Goal: Transaction & Acquisition: Book appointment/travel/reservation

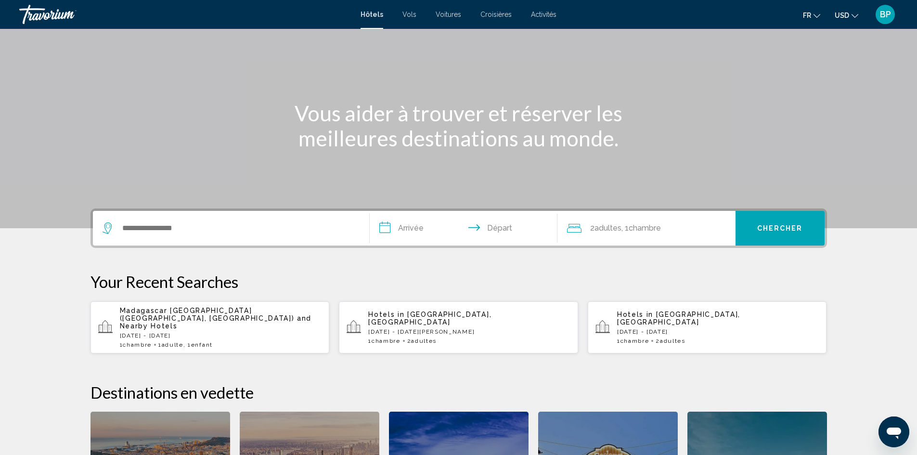
scroll to position [96, 0]
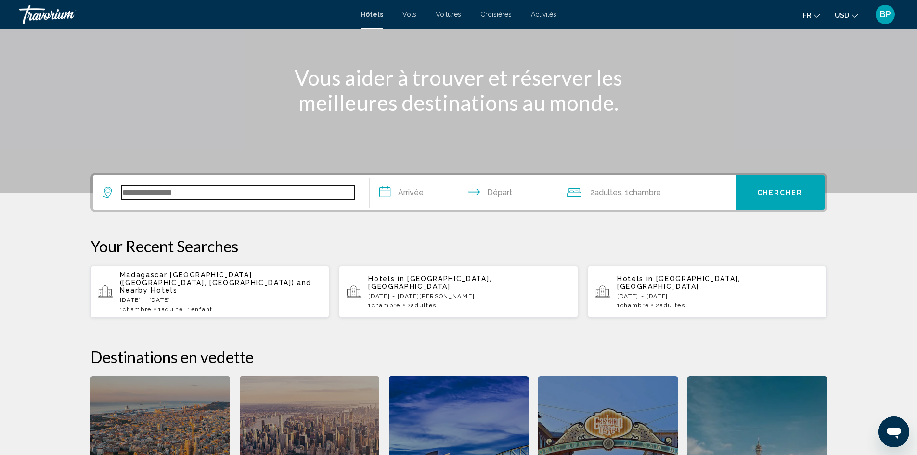
click at [192, 199] on input "Search widget" at bounding box center [237, 192] width 233 height 14
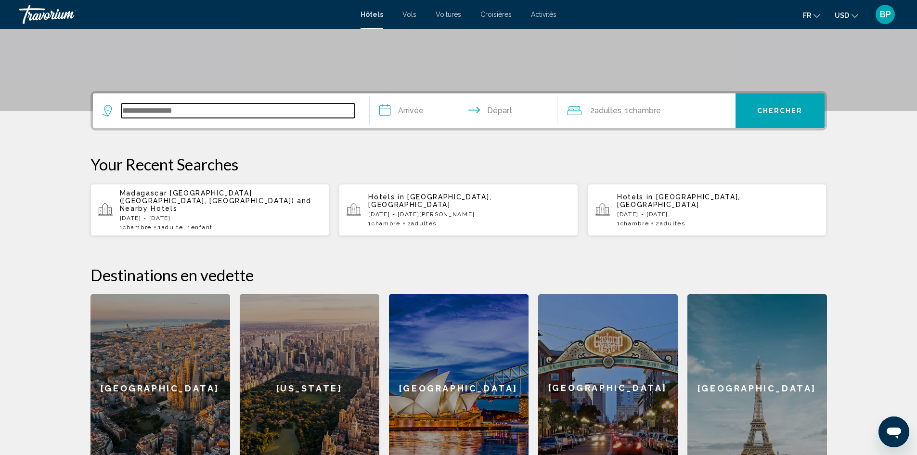
scroll to position [141, 0]
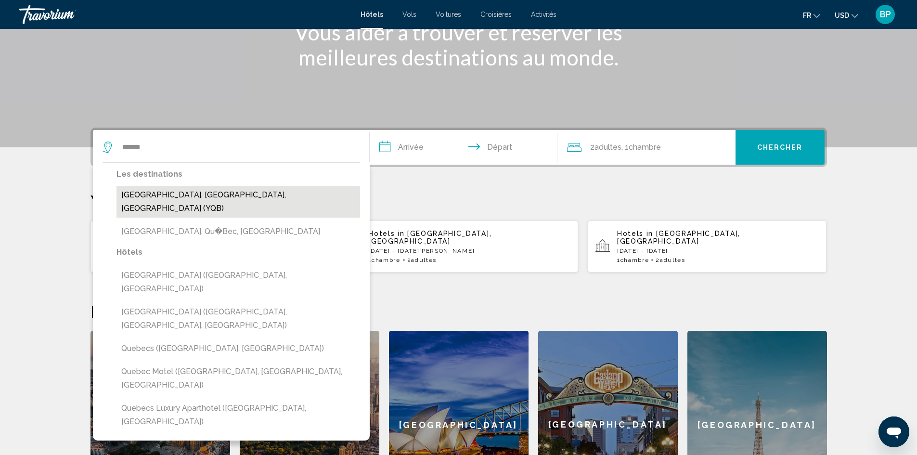
click at [204, 197] on button "[GEOGRAPHIC_DATA], [GEOGRAPHIC_DATA], [GEOGRAPHIC_DATA] (YQB)" at bounding box center [238, 202] width 244 height 32
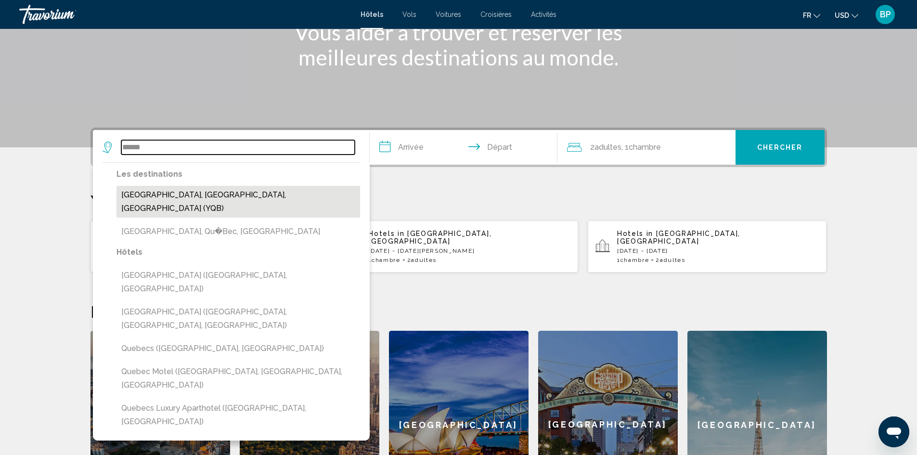
type input "**********"
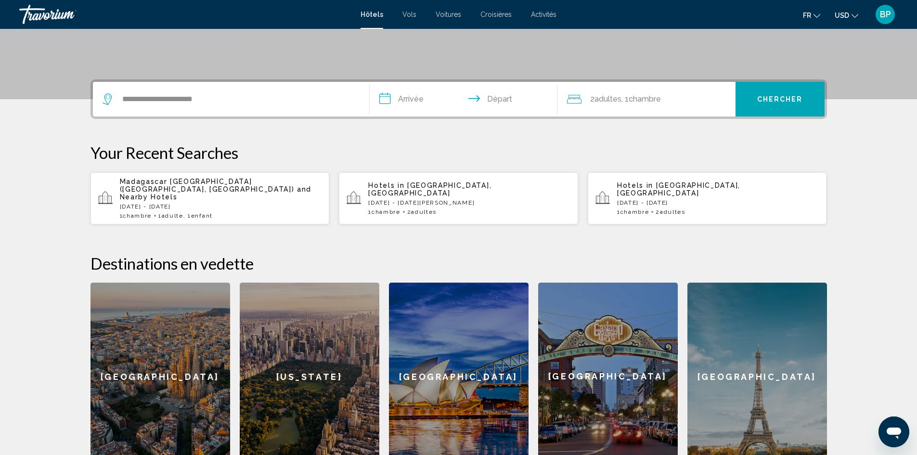
click at [420, 92] on input "**********" at bounding box center [466, 101] width 192 height 38
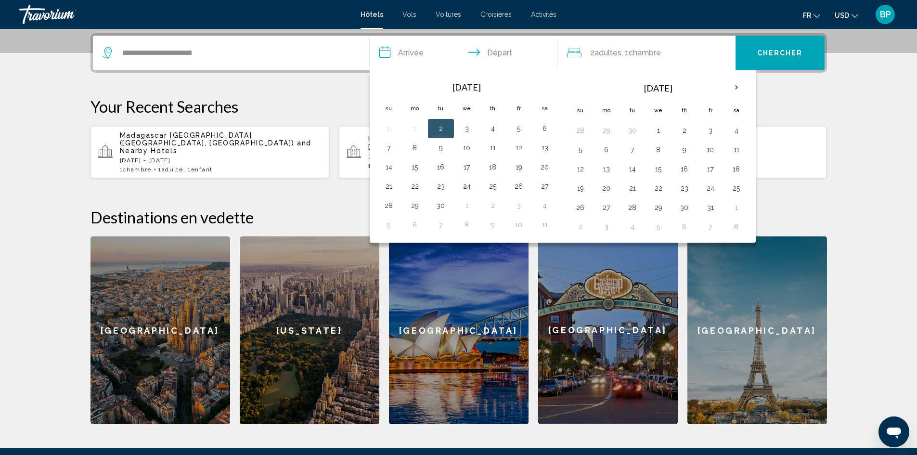
scroll to position [238, 0]
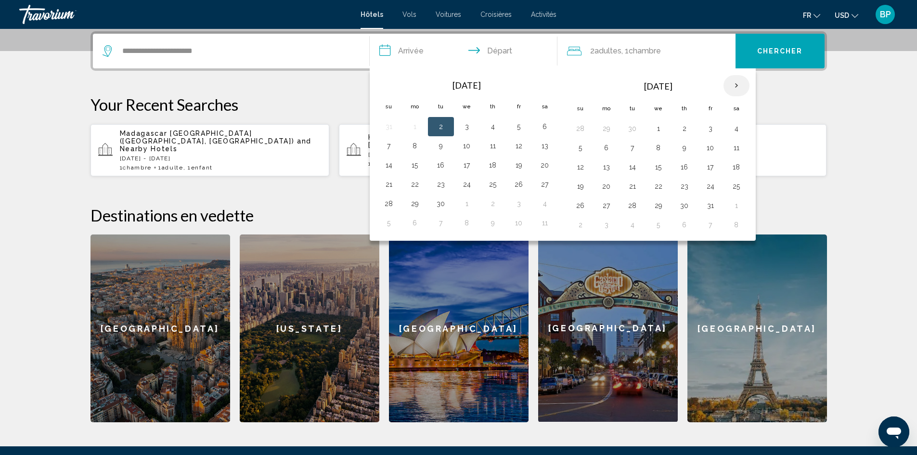
click at [741, 84] on th "Next month" at bounding box center [736, 85] width 26 height 21
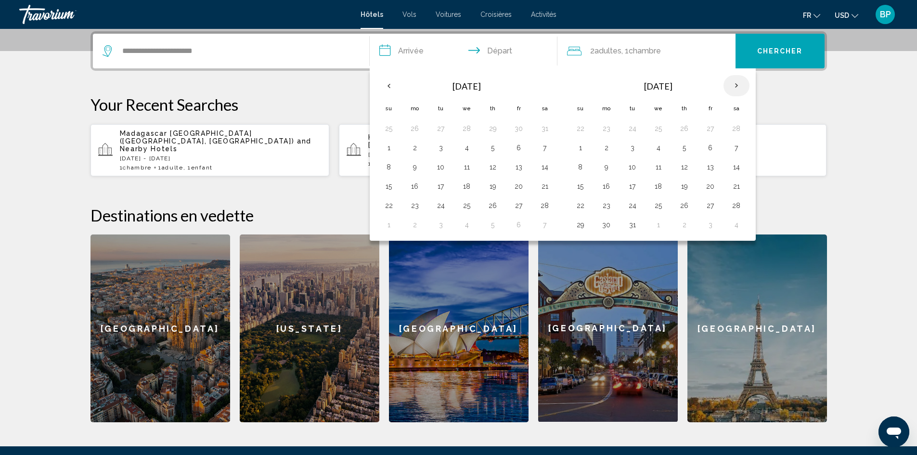
click at [743, 85] on th "Next month" at bounding box center [736, 85] width 26 height 21
click at [395, 87] on th "Previous month" at bounding box center [389, 85] width 26 height 21
click at [740, 88] on th "Next month" at bounding box center [736, 85] width 26 height 21
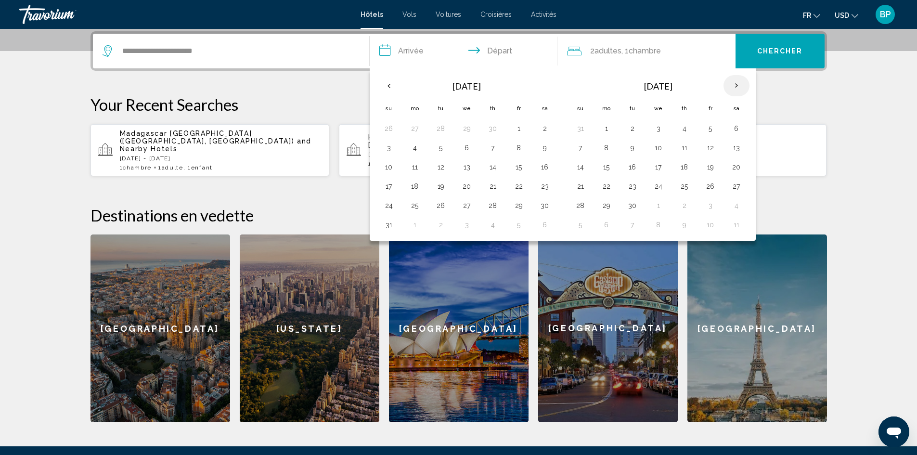
click at [740, 88] on th "Next month" at bounding box center [736, 85] width 26 height 21
click at [684, 205] on button "30" at bounding box center [684, 205] width 15 height 13
click at [739, 87] on th "Mois prochain" at bounding box center [736, 85] width 26 height 21
click at [389, 83] on th "Mois précédent" at bounding box center [389, 85] width 26 height 21
click at [733, 83] on th "Mois prochain" at bounding box center [736, 85] width 26 height 21
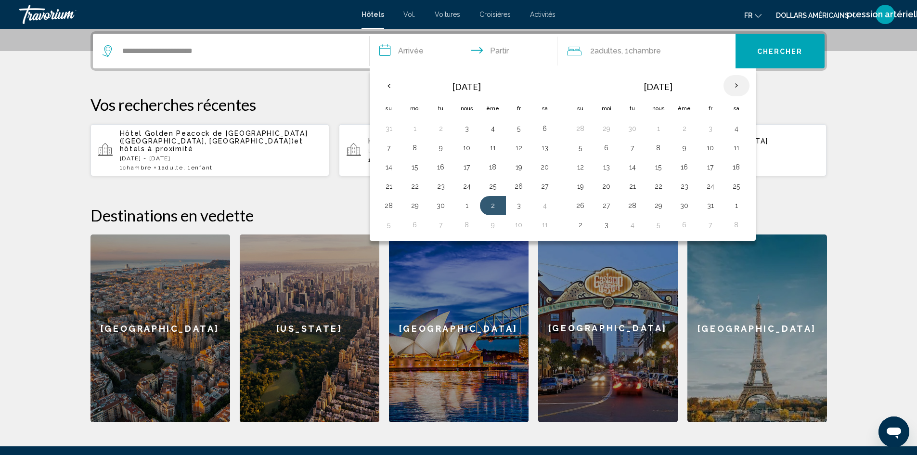
click at [735, 84] on th "Mois prochain" at bounding box center [736, 85] width 26 height 21
click at [382, 86] on th "Mois précédent" at bounding box center [389, 85] width 26 height 21
click at [673, 203] on td "30" at bounding box center [684, 205] width 26 height 19
click at [733, 83] on th "Mois prochain" at bounding box center [736, 85] width 26 height 21
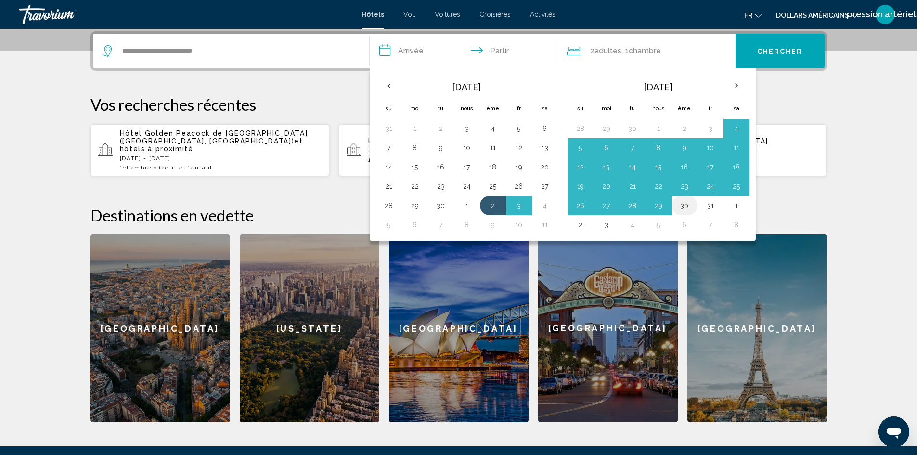
click at [681, 209] on button "30" at bounding box center [684, 205] width 15 height 13
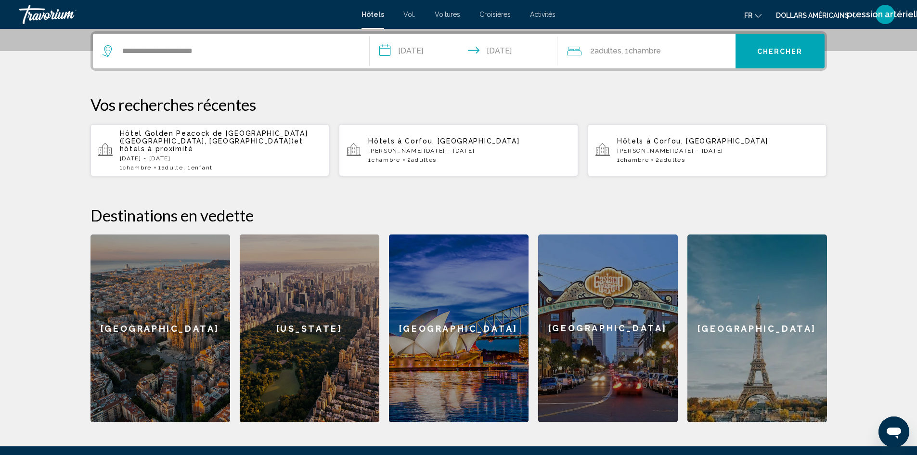
scroll to position [141, 0]
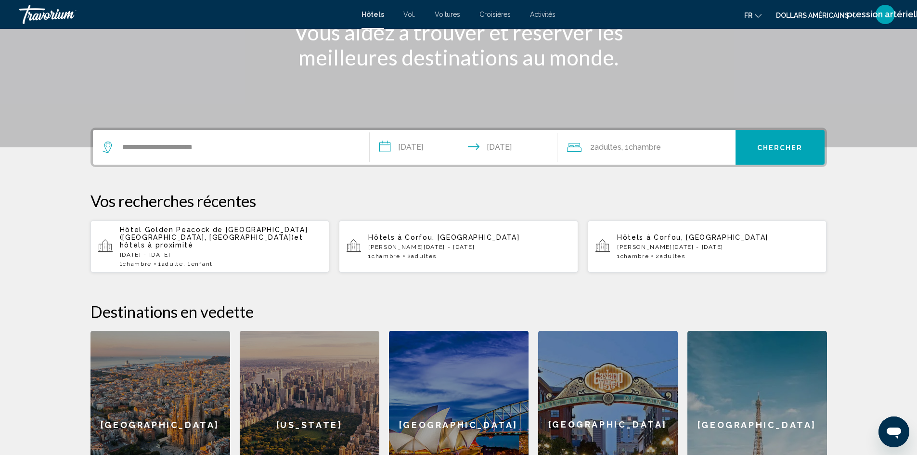
click at [526, 154] on input "**********" at bounding box center [466, 149] width 192 height 38
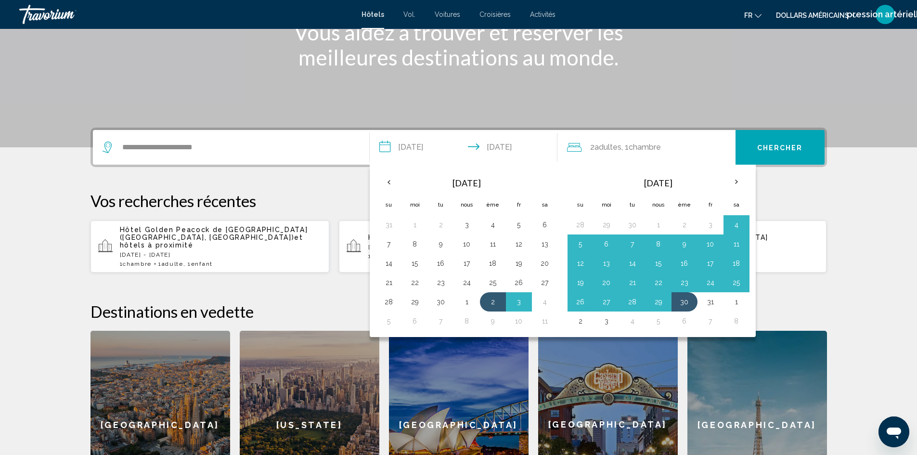
scroll to position [238, 0]
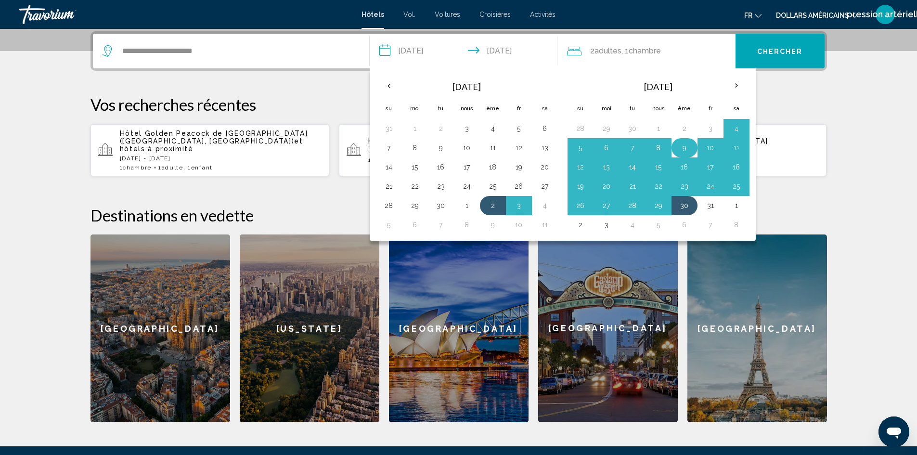
click at [686, 145] on button "9" at bounding box center [684, 147] width 15 height 13
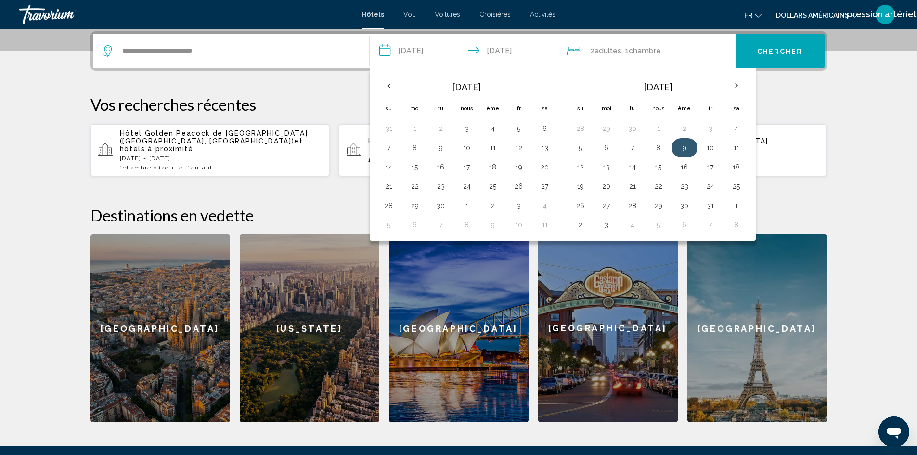
click at [683, 148] on button "9" at bounding box center [684, 147] width 15 height 13
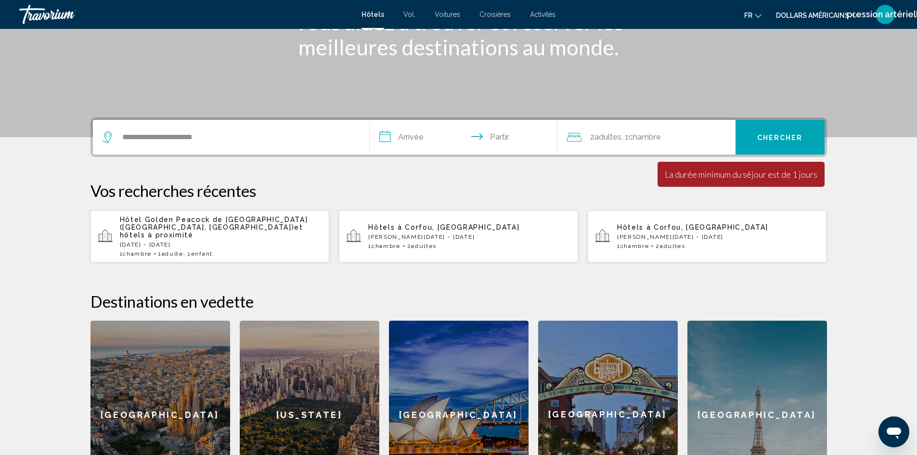
scroll to position [141, 0]
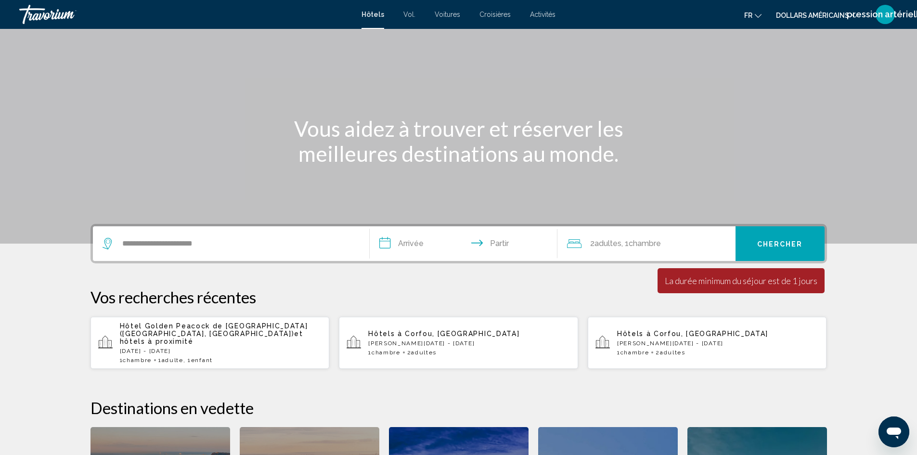
click at [421, 241] on input "**********" at bounding box center [466, 245] width 192 height 38
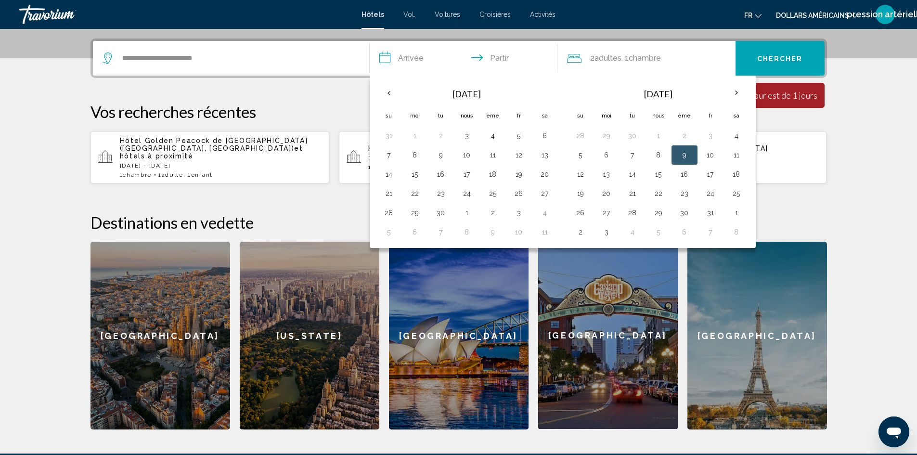
scroll to position [238, 0]
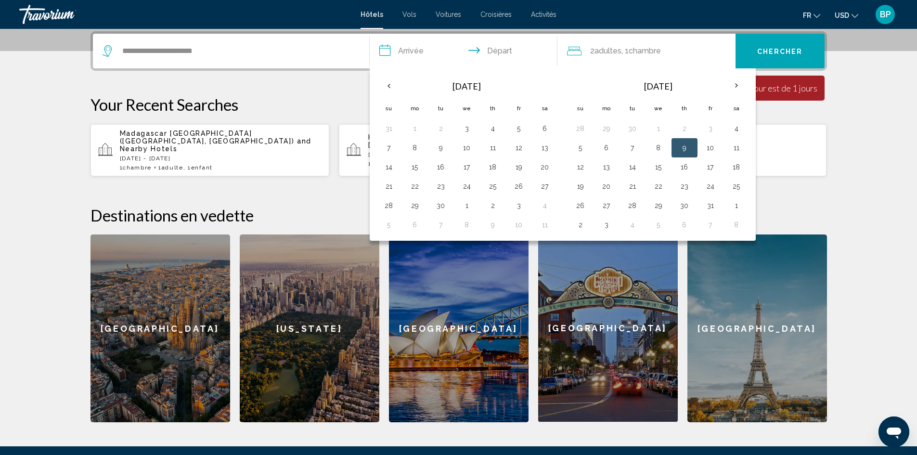
click at [834, 211] on div "**********" at bounding box center [458, 226] width 775 height 391
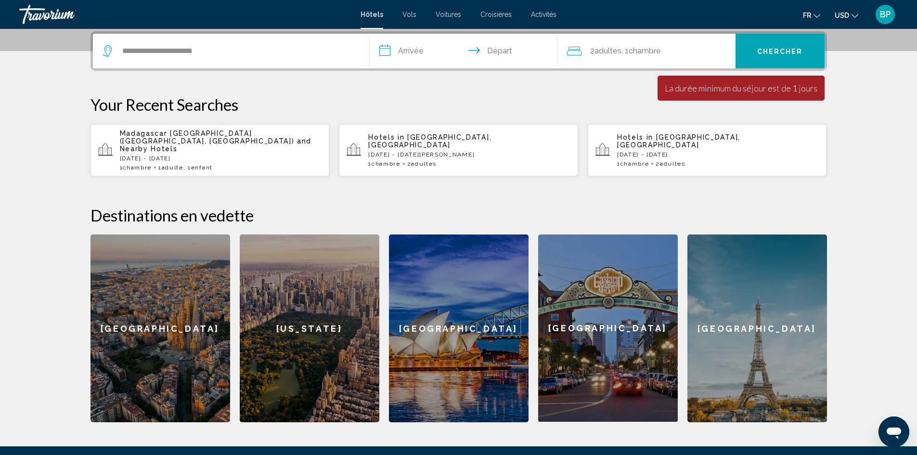
click at [417, 56] on input "**********" at bounding box center [466, 53] width 192 height 38
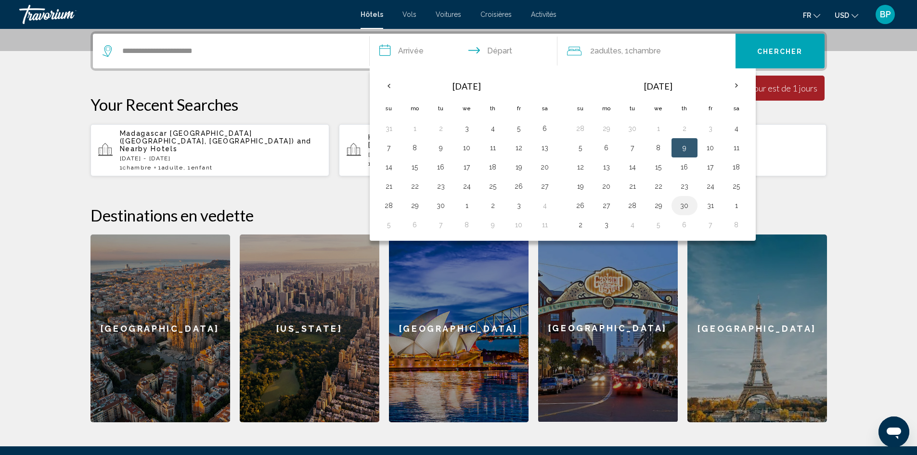
click at [693, 209] on td "30" at bounding box center [684, 205] width 26 height 19
click at [679, 205] on button "30" at bounding box center [684, 205] width 15 height 13
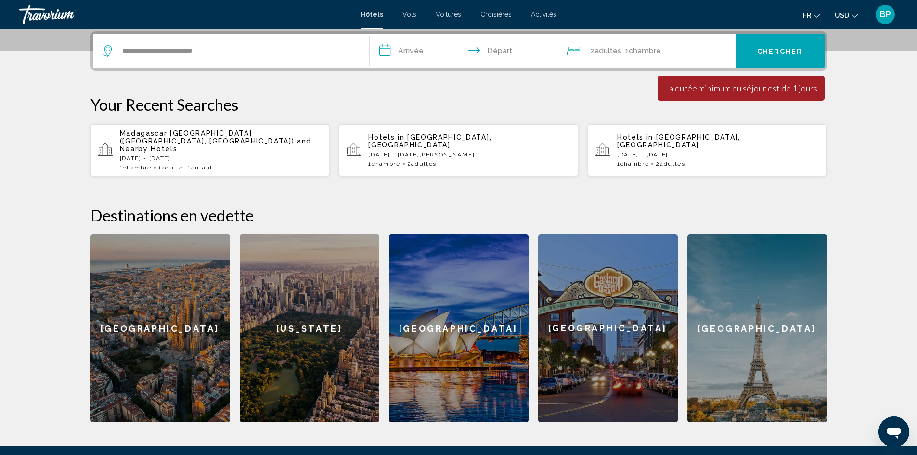
click at [425, 53] on input "**********" at bounding box center [466, 53] width 192 height 38
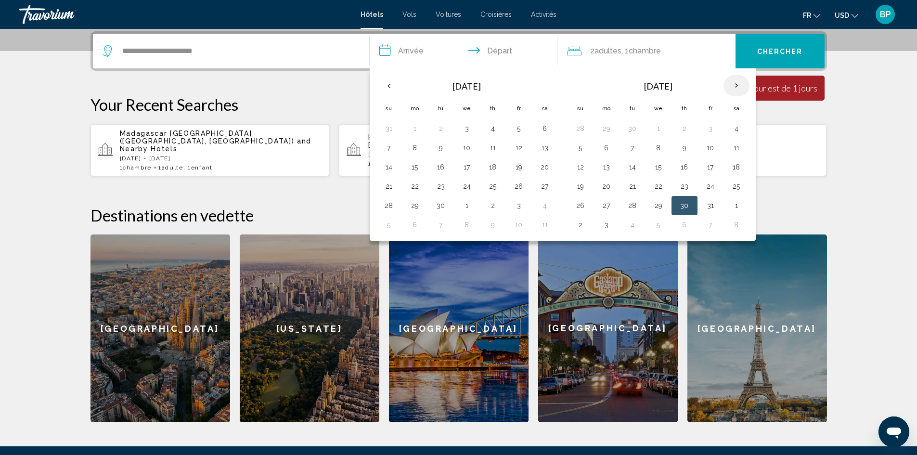
click at [735, 77] on th "Next month" at bounding box center [736, 85] width 26 height 21
click at [388, 87] on th "Previous month" at bounding box center [389, 85] width 26 height 21
click at [499, 208] on button "30" at bounding box center [492, 205] width 15 height 13
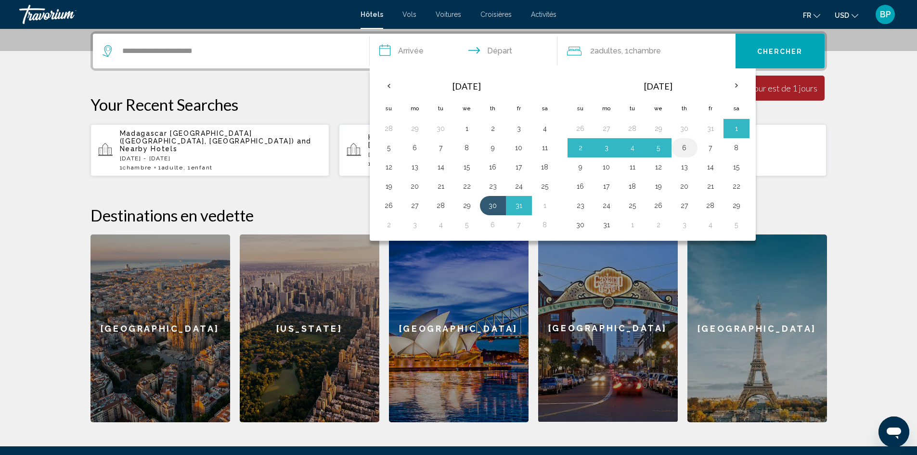
click at [686, 149] on button "6" at bounding box center [684, 147] width 15 height 13
type input "**********"
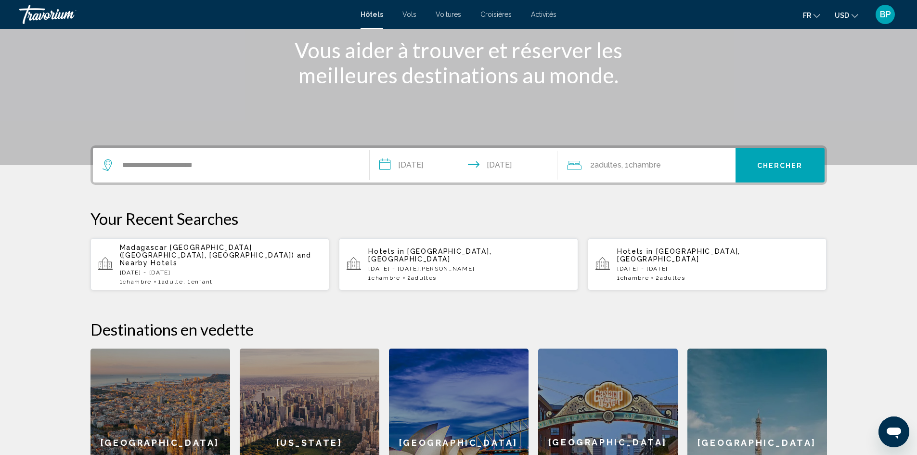
scroll to position [93, 0]
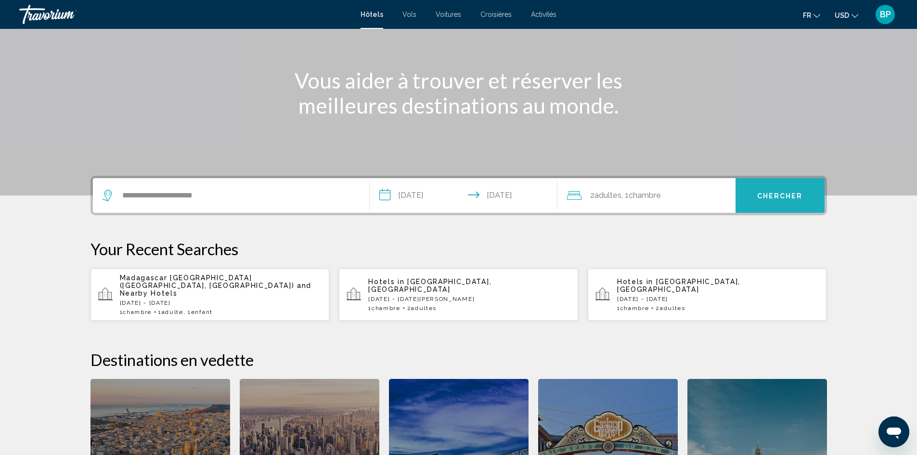
click at [781, 189] on button "Chercher" at bounding box center [779, 195] width 89 height 35
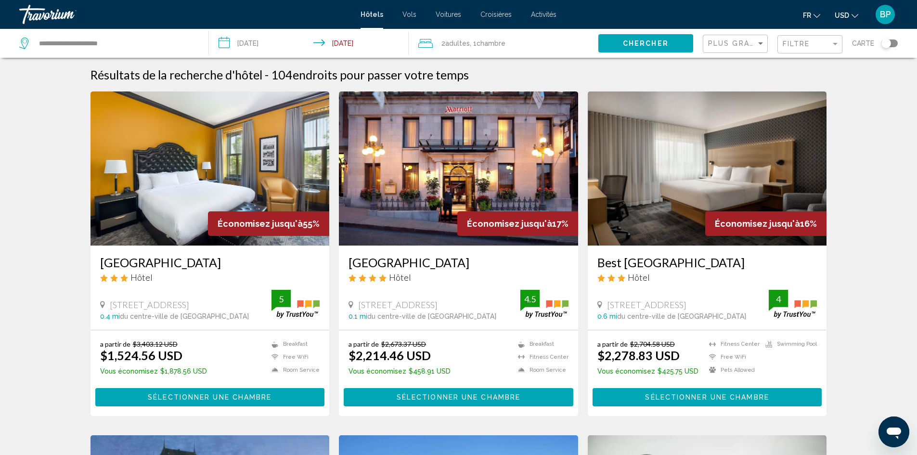
click at [484, 42] on span "Chambre" at bounding box center [490, 43] width 29 height 8
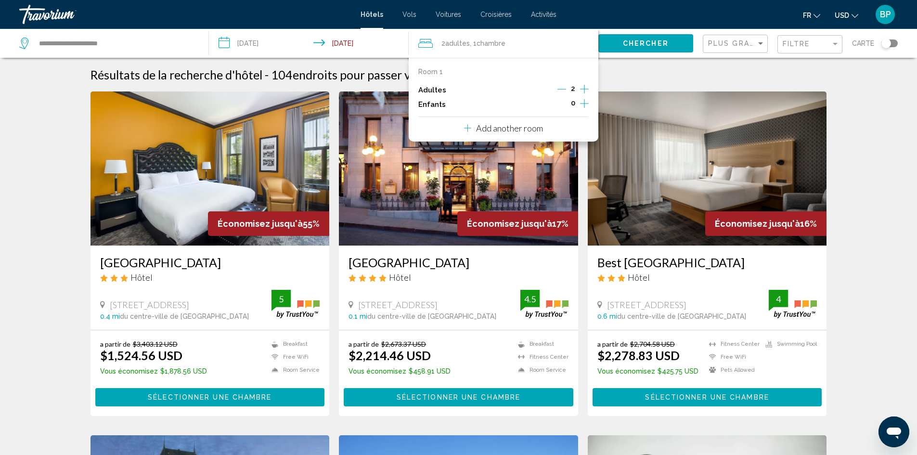
click at [561, 89] on icon "Decrement adults" at bounding box center [561, 89] width 9 height 0
click at [639, 48] on button "Chercher" at bounding box center [645, 43] width 95 height 18
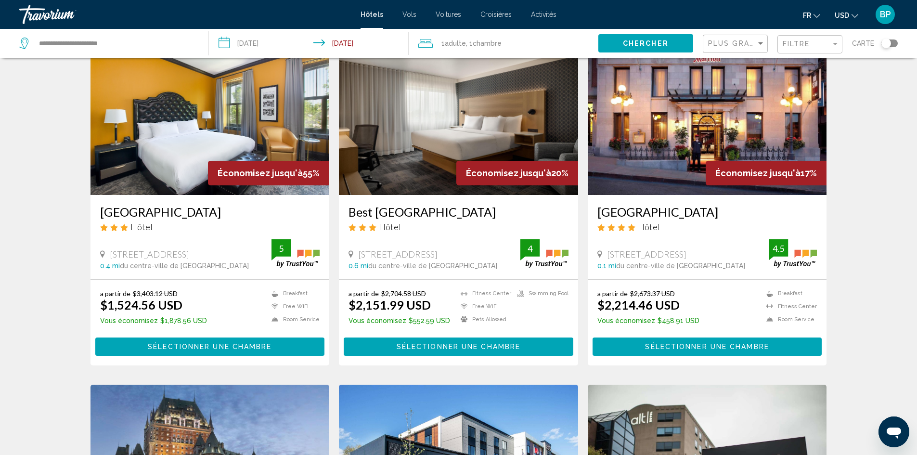
scroll to position [193, 0]
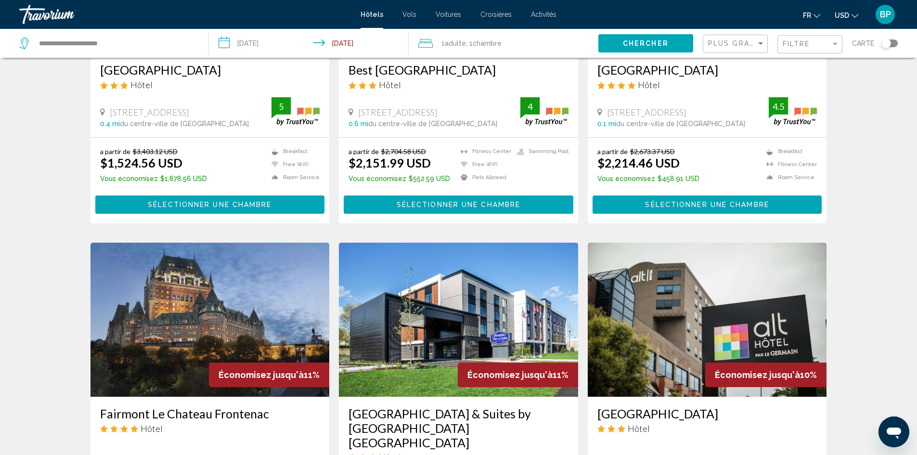
click at [172, 209] on span "Sélectionner une chambre" at bounding box center [210, 205] width 124 height 8
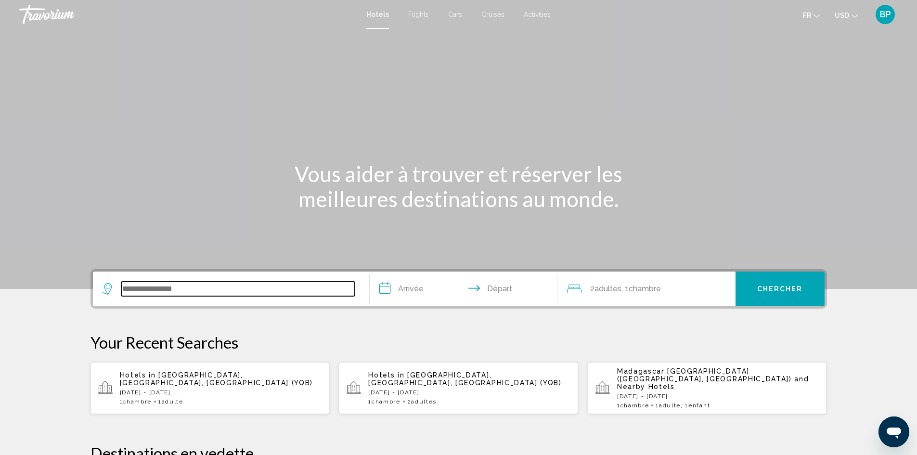
click at [221, 284] on input "Search widget" at bounding box center [237, 289] width 233 height 14
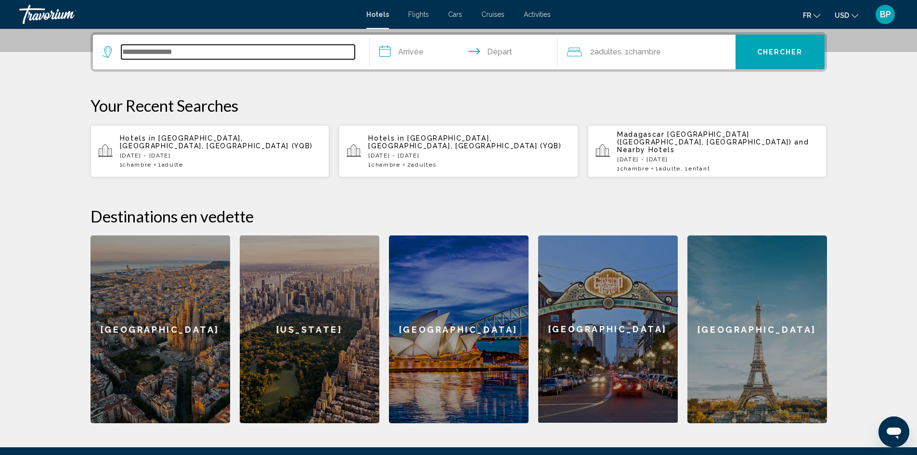
scroll to position [238, 0]
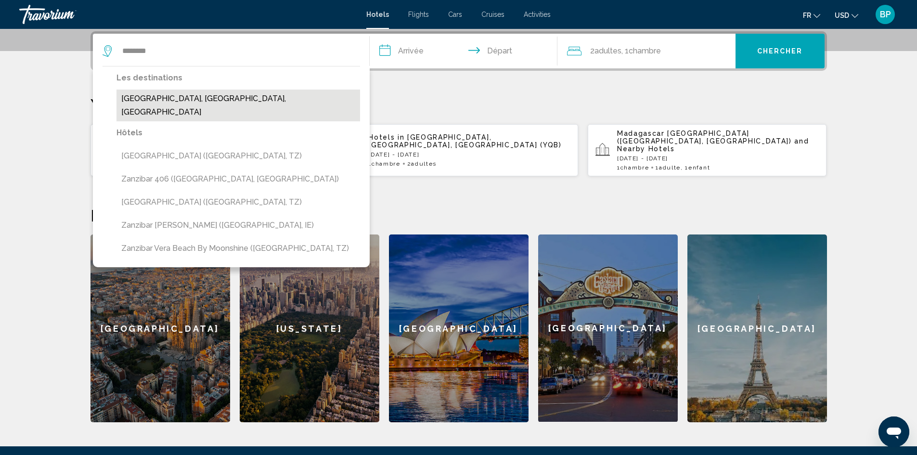
click at [188, 100] on button "Zanzibar Town, Zanzibar, Tanzania" at bounding box center [238, 106] width 244 height 32
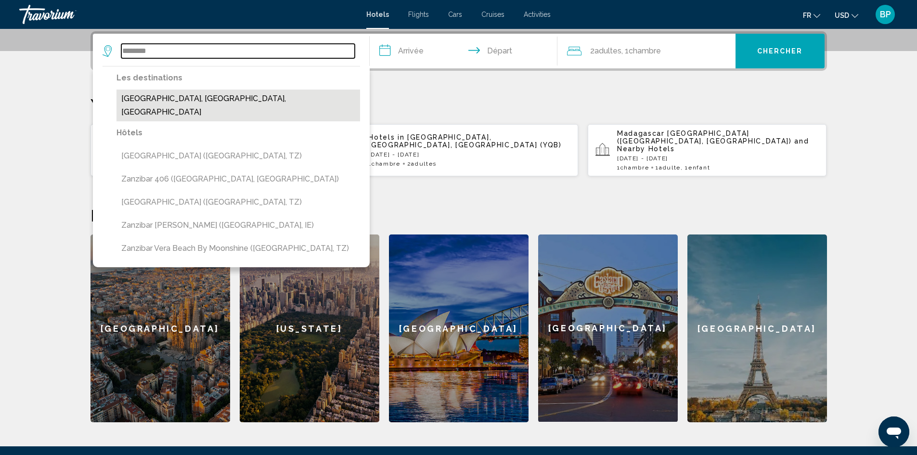
type input "**********"
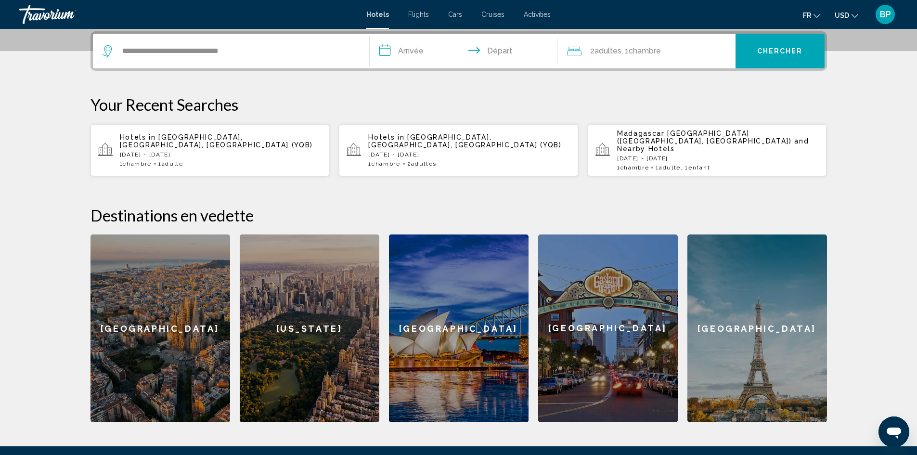
click at [412, 57] on input "**********" at bounding box center [466, 53] width 192 height 38
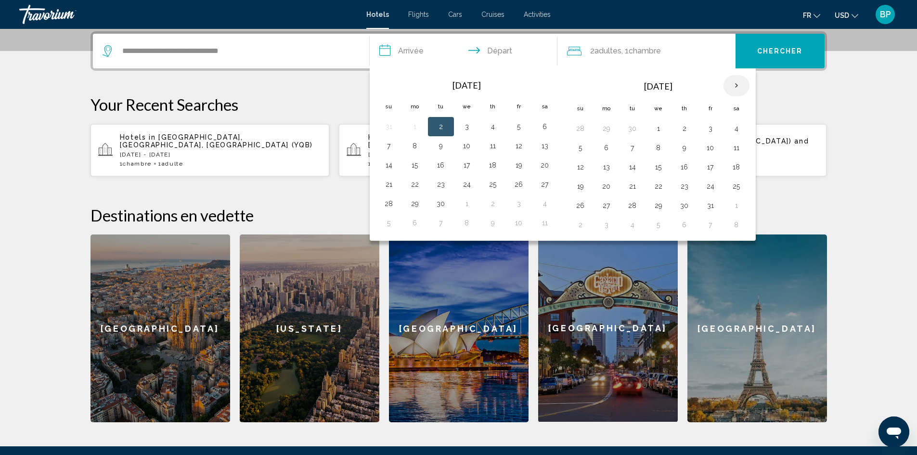
click at [733, 81] on th "Next month" at bounding box center [736, 85] width 26 height 21
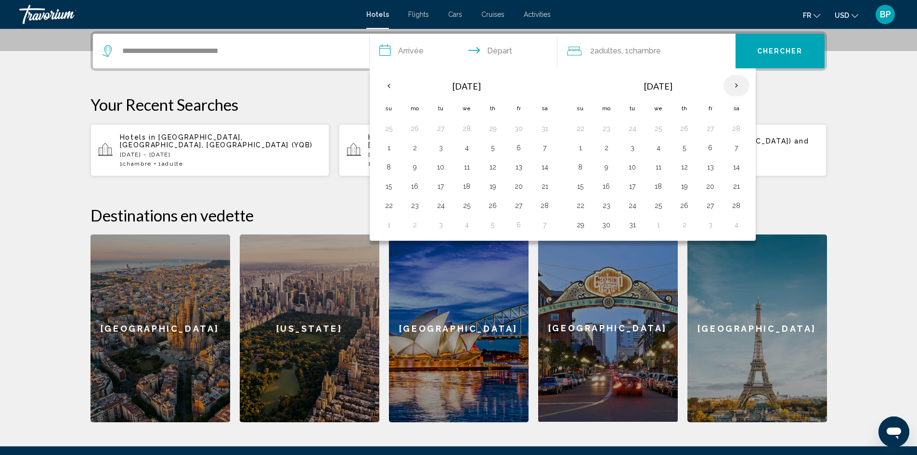
click at [733, 81] on th "Next month" at bounding box center [736, 85] width 26 height 21
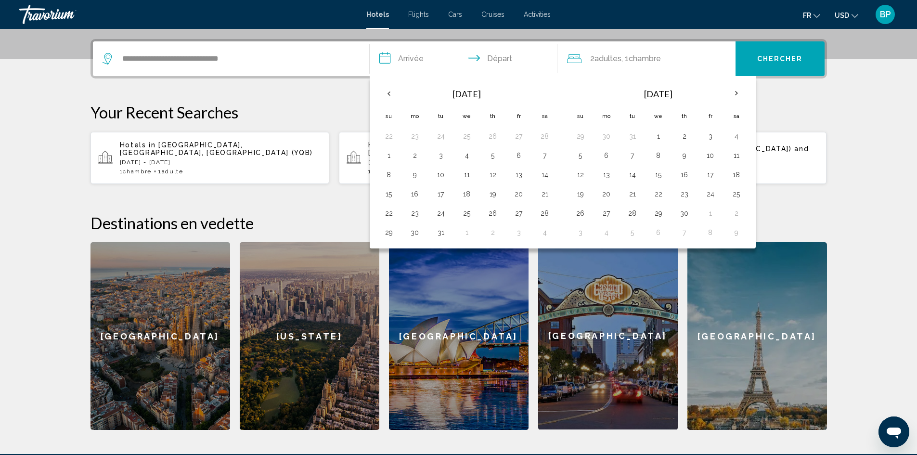
scroll to position [243, 0]
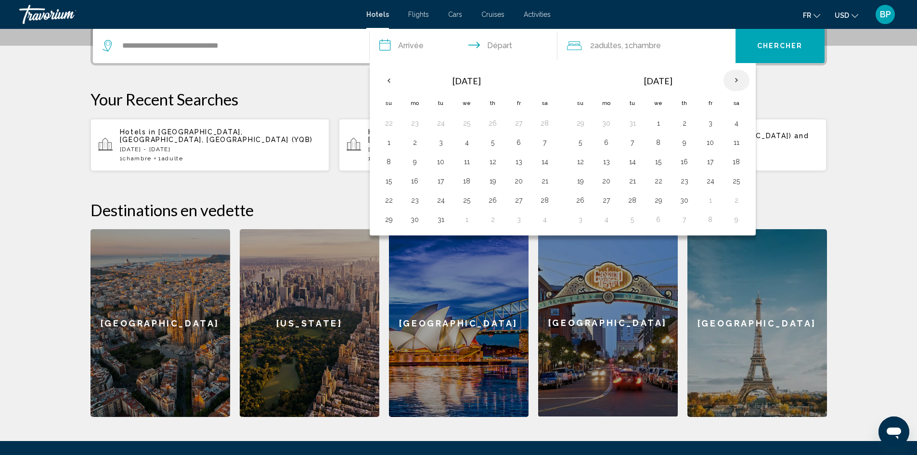
click at [729, 76] on th "Next month" at bounding box center [736, 80] width 26 height 21
click at [659, 118] on button "1" at bounding box center [658, 122] width 15 height 13
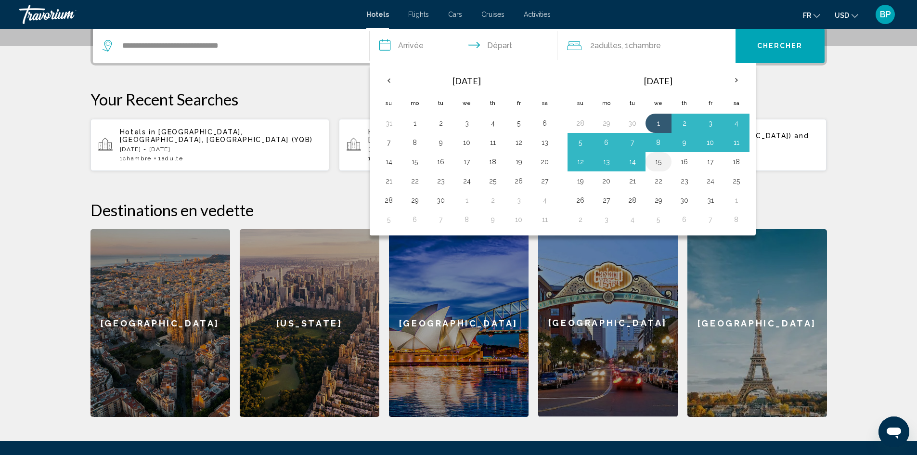
click at [662, 163] on button "15" at bounding box center [658, 161] width 15 height 13
type input "**********"
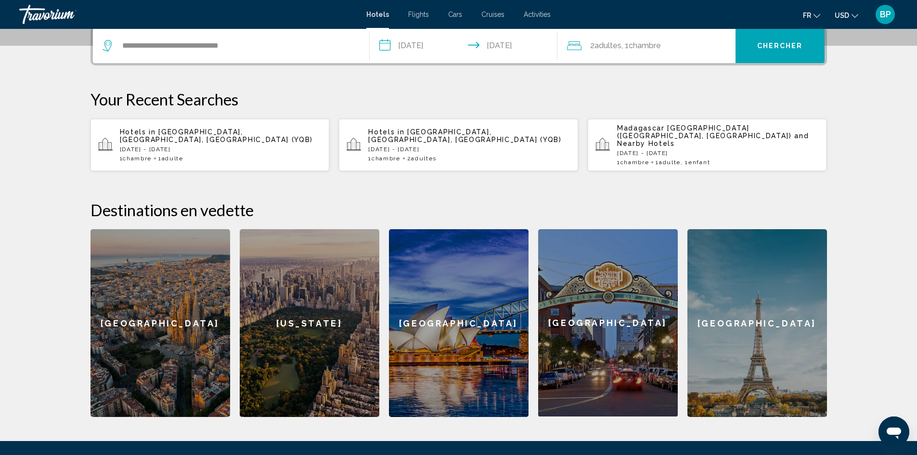
click at [665, 52] on div "2 Adulte Adultes , 1 Chambre pièces" at bounding box center [651, 45] width 168 height 35
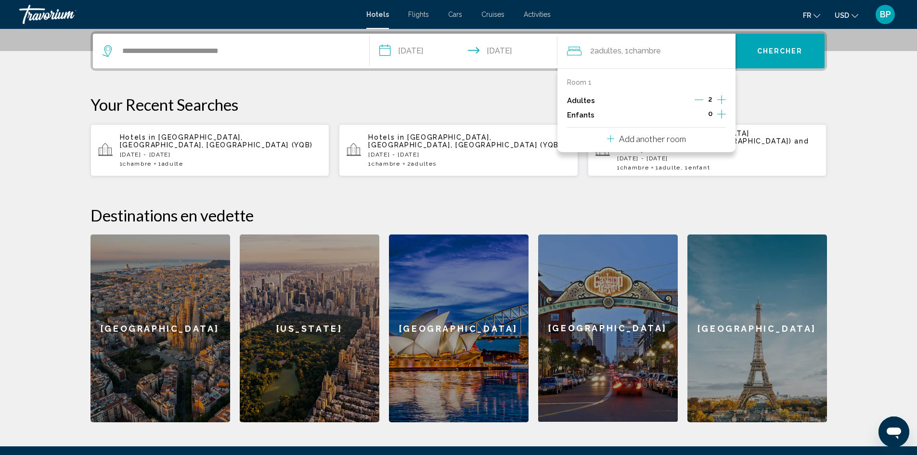
click at [633, 136] on p "Add another room" at bounding box center [652, 138] width 67 height 11
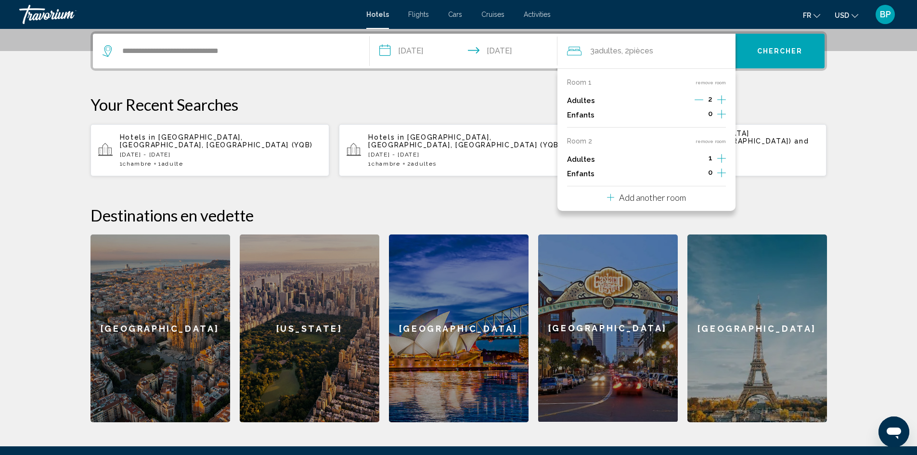
click at [699, 97] on icon "Decrement adults" at bounding box center [698, 99] width 9 height 9
click at [775, 107] on p "Your Recent Searches" at bounding box center [458, 104] width 736 height 19
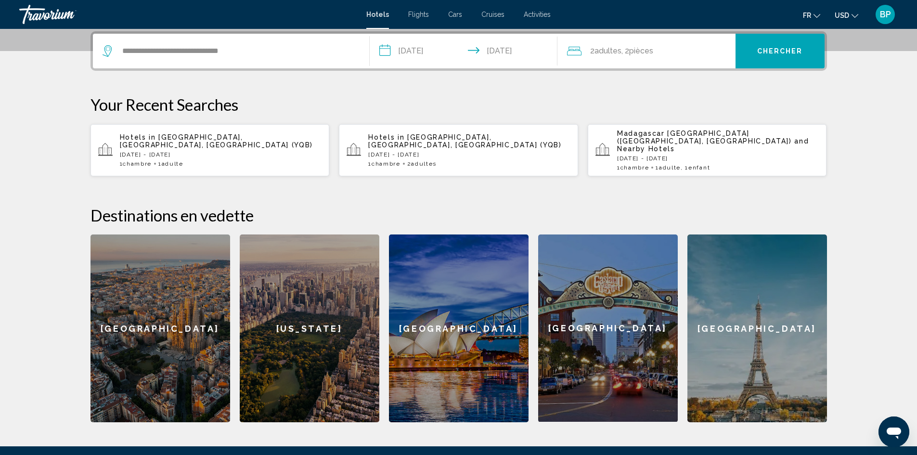
click at [782, 49] on span "Chercher" at bounding box center [780, 52] width 46 height 8
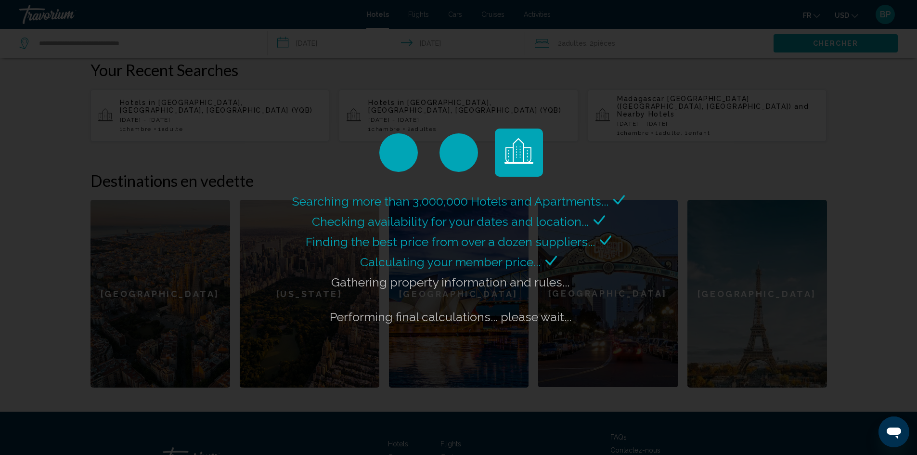
scroll to position [337, 0]
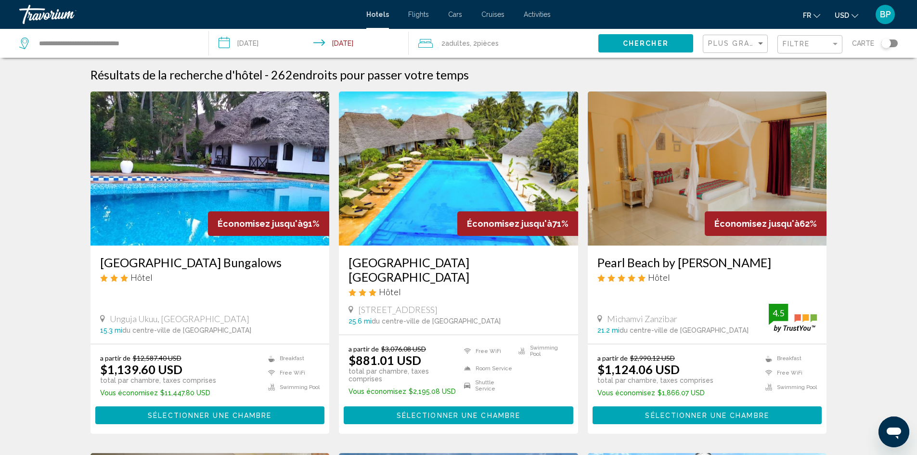
click at [464, 198] on img "Main content" at bounding box center [458, 168] width 239 height 154
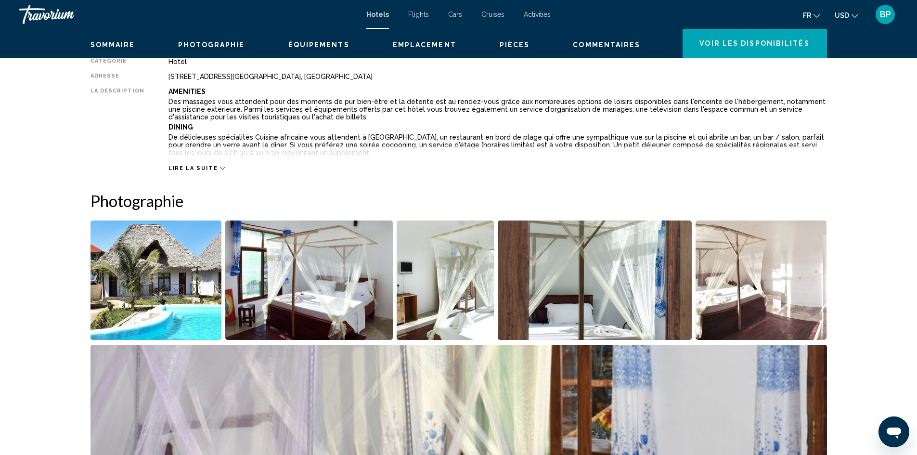
scroll to position [96, 0]
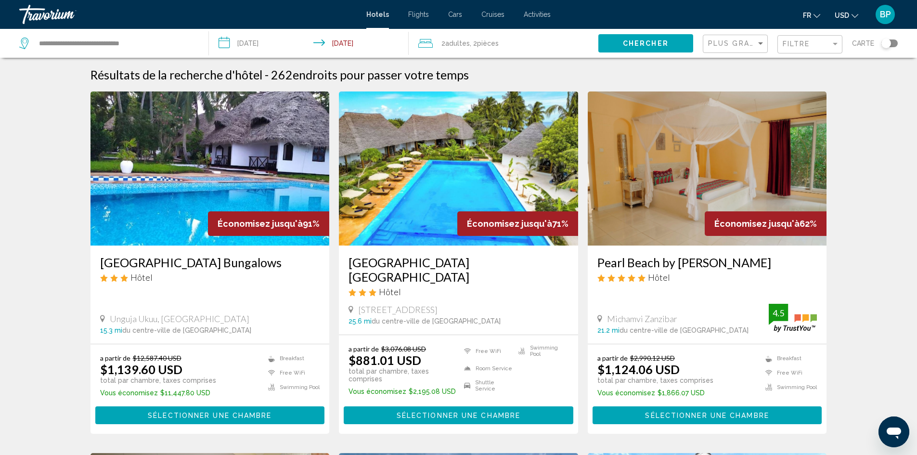
click at [486, 152] on img "Main content" at bounding box center [458, 168] width 239 height 154
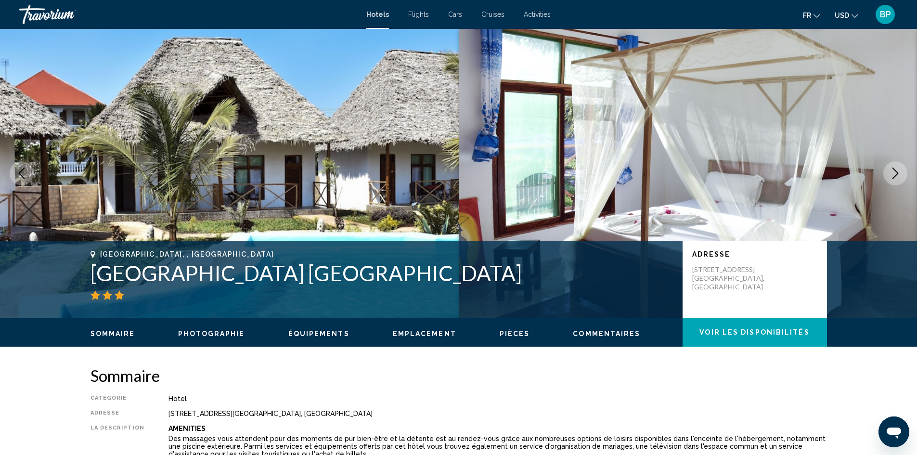
drag, startPoint x: 274, startPoint y: 211, endPoint x: 290, endPoint y: 194, distance: 23.2
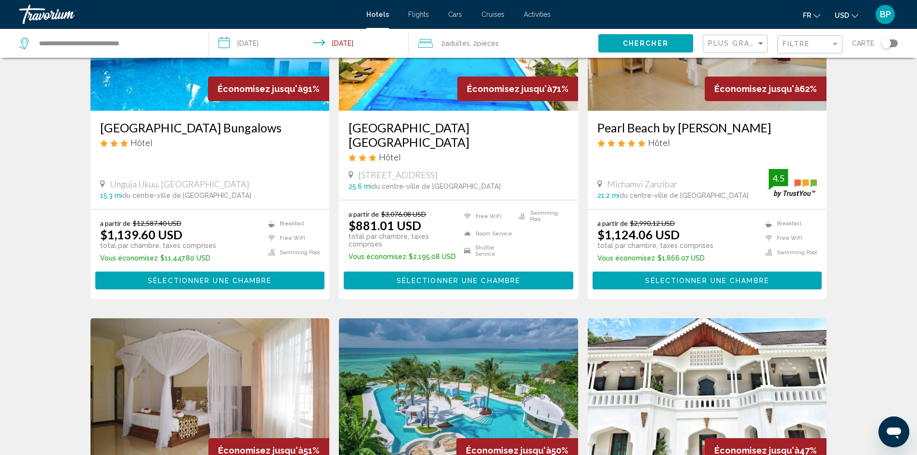
scroll to position [144, 0]
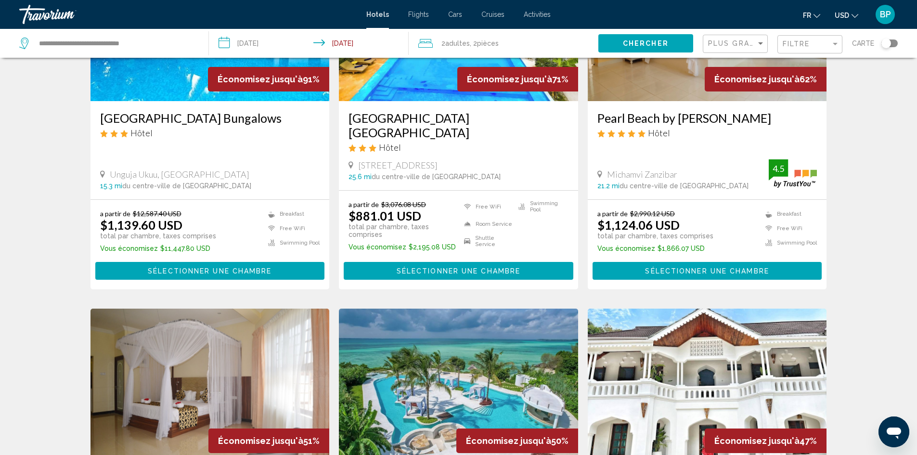
click at [849, 13] on button "USD USD ($) MXN (Mex$) CAD (Can$) GBP (£) EUR (€) AUD (A$) NZD (NZ$) CNY (CN¥)" at bounding box center [847, 15] width 24 height 14
click at [828, 91] on button "EUR (€)" at bounding box center [826, 88] width 49 height 13
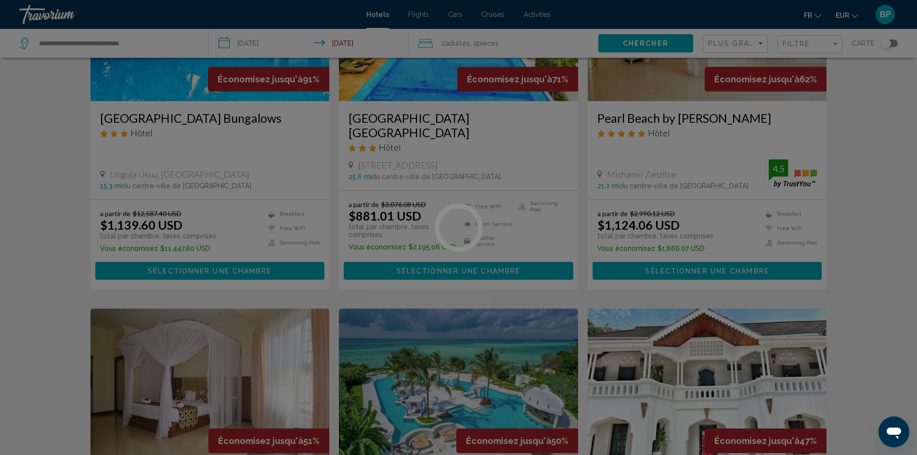
scroll to position [0, 0]
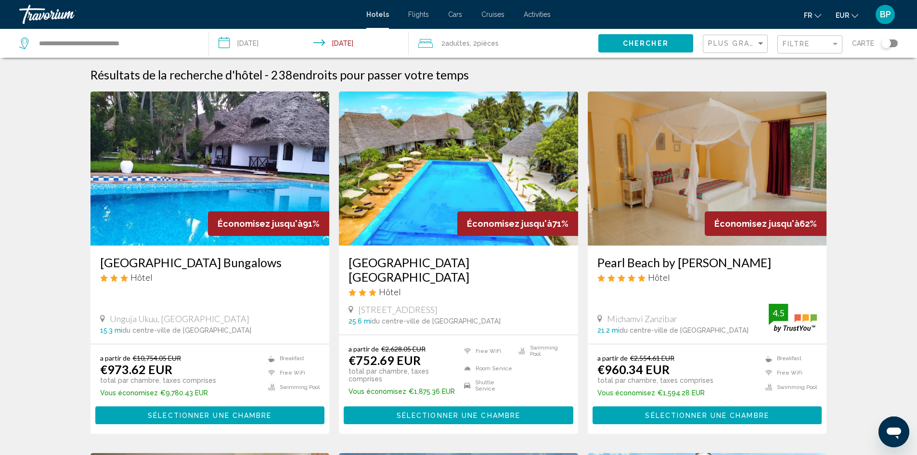
click at [455, 198] on img "Main content" at bounding box center [458, 168] width 239 height 154
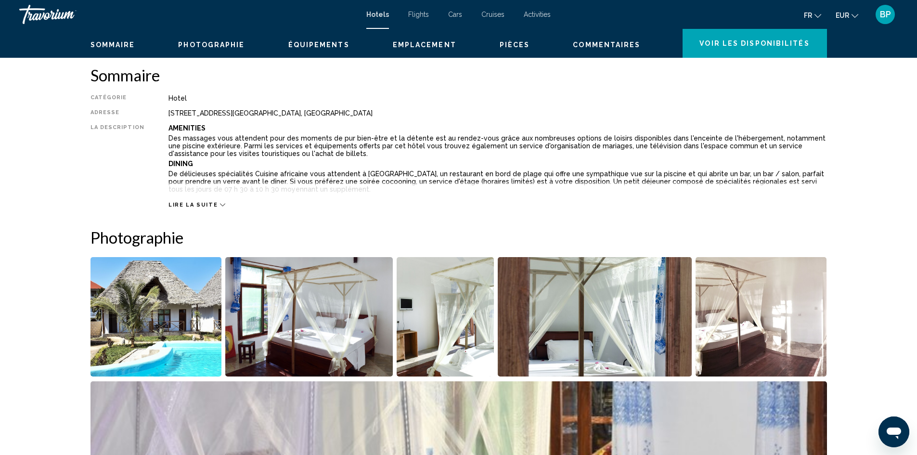
scroll to position [244, 0]
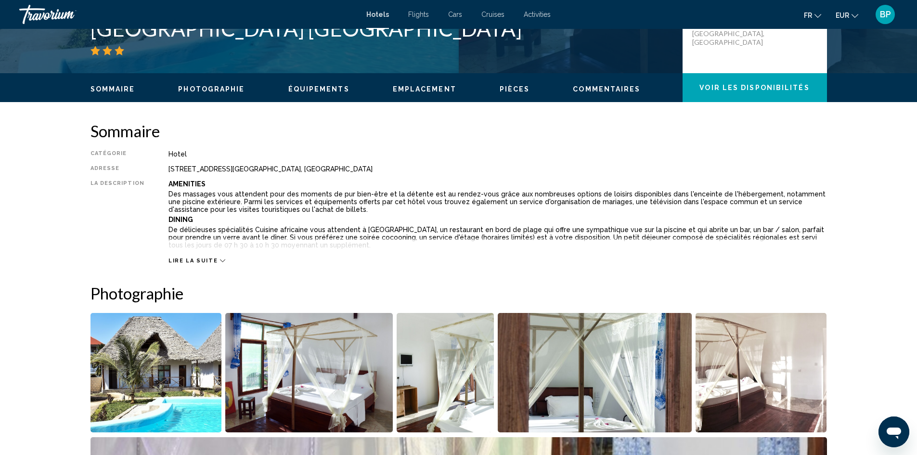
click at [209, 258] on span "Lire la suite" at bounding box center [192, 260] width 49 height 6
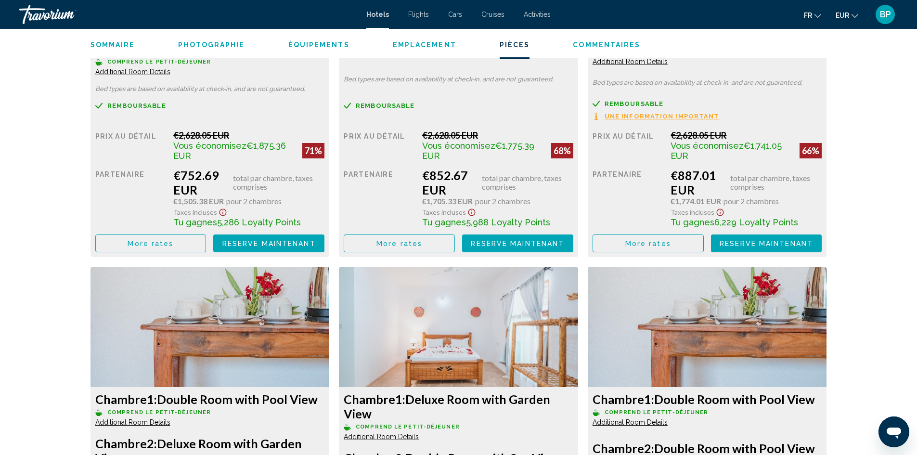
scroll to position [1544, 0]
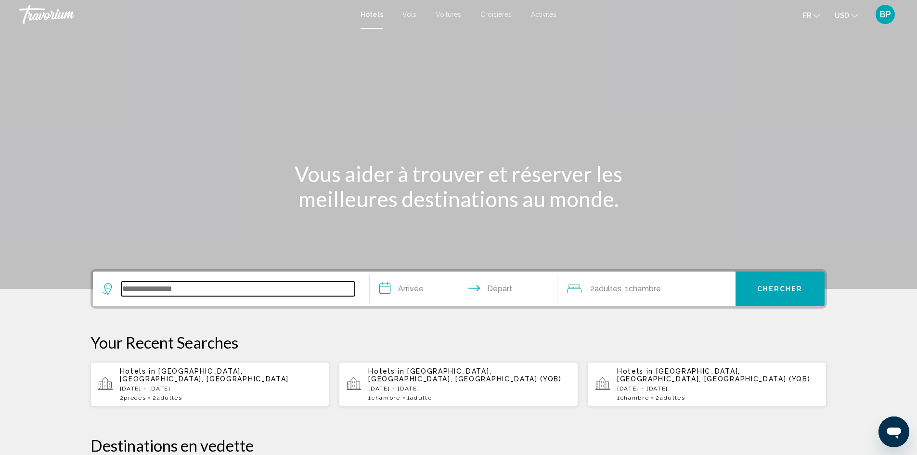
click at [229, 293] on input "Search widget" at bounding box center [237, 289] width 233 height 14
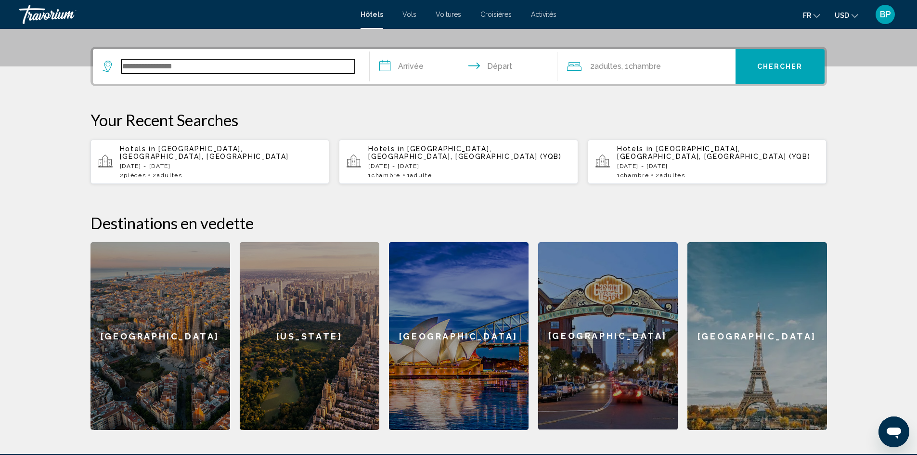
scroll to position [238, 0]
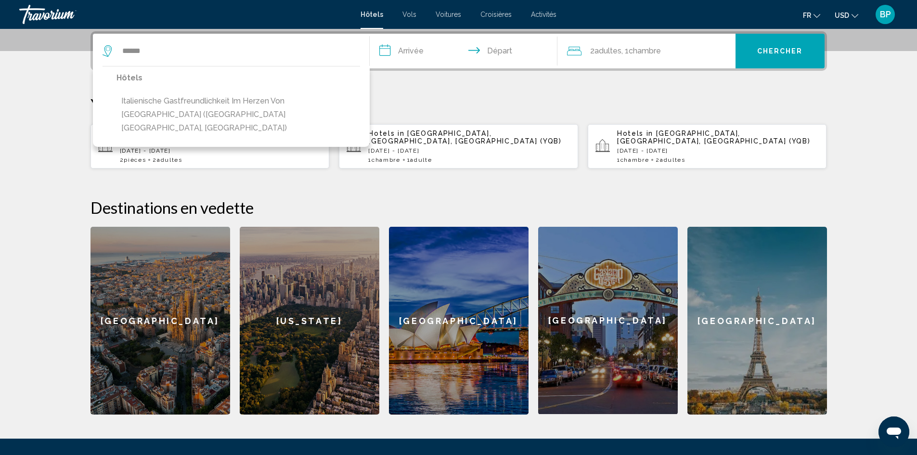
click at [256, 99] on button "Italienische Gastfreundlichkeit im Herzen von Immenstadt (Immenstadt Im Allgau,…" at bounding box center [238, 114] width 244 height 45
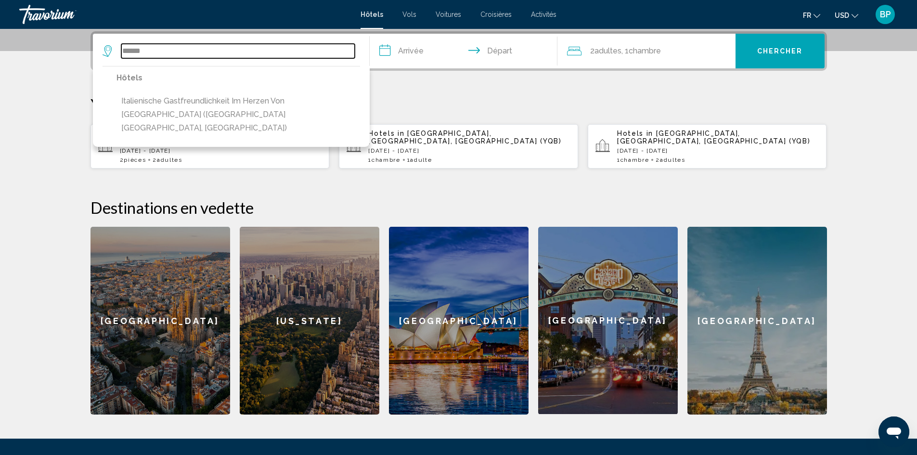
type input "**********"
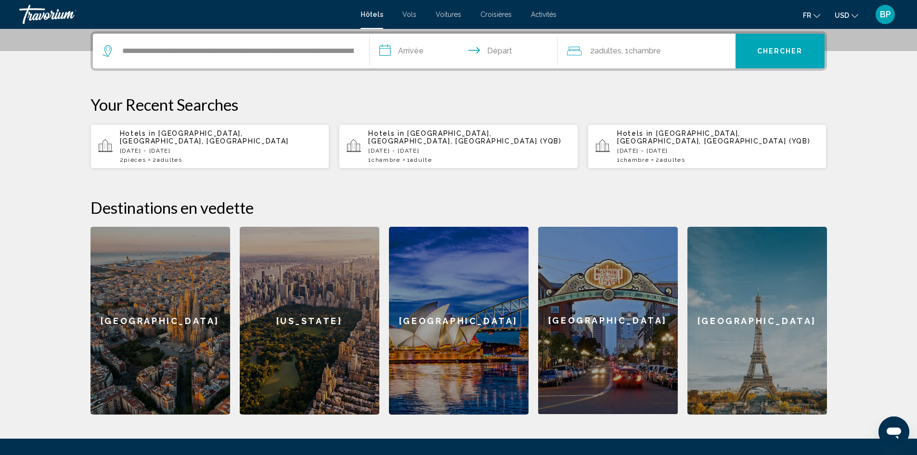
click at [437, 49] on input "**********" at bounding box center [466, 53] width 192 height 38
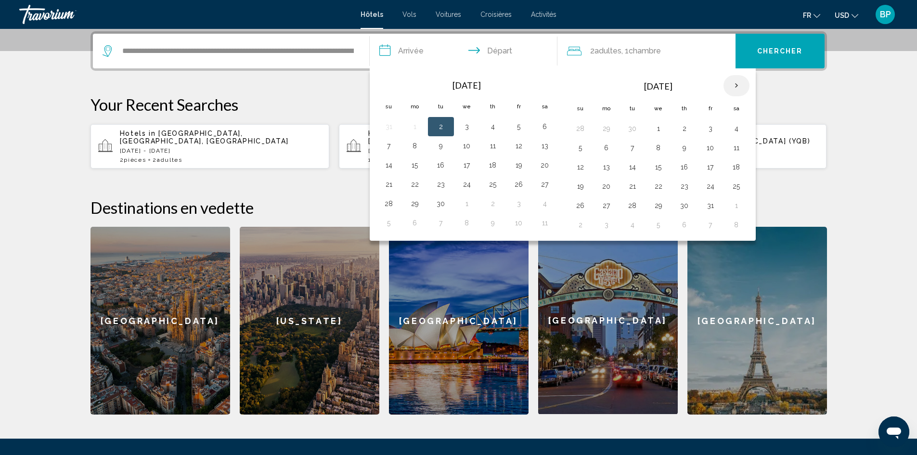
click at [737, 92] on th "Next month" at bounding box center [736, 85] width 26 height 21
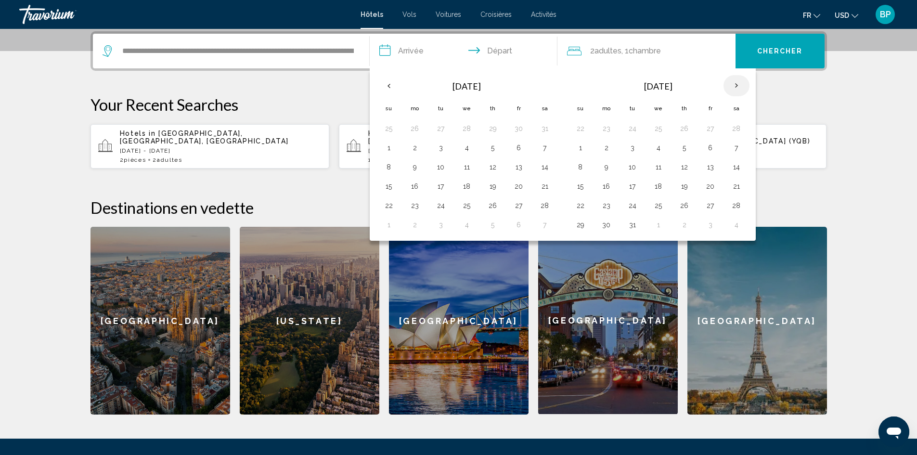
click at [737, 92] on th "Next month" at bounding box center [736, 85] width 26 height 21
click at [733, 92] on th "Next month" at bounding box center [736, 85] width 26 height 21
click at [655, 147] on button "8" at bounding box center [658, 147] width 15 height 13
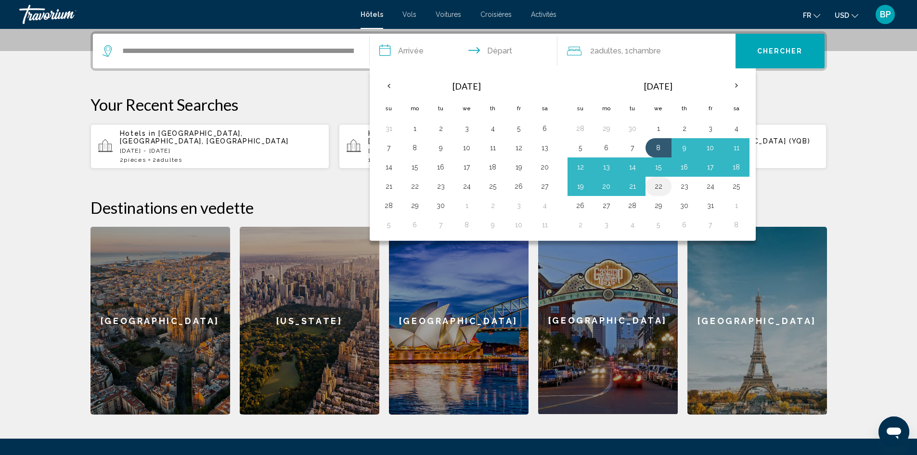
click at [660, 186] on button "22" at bounding box center [658, 186] width 15 height 13
type input "**********"
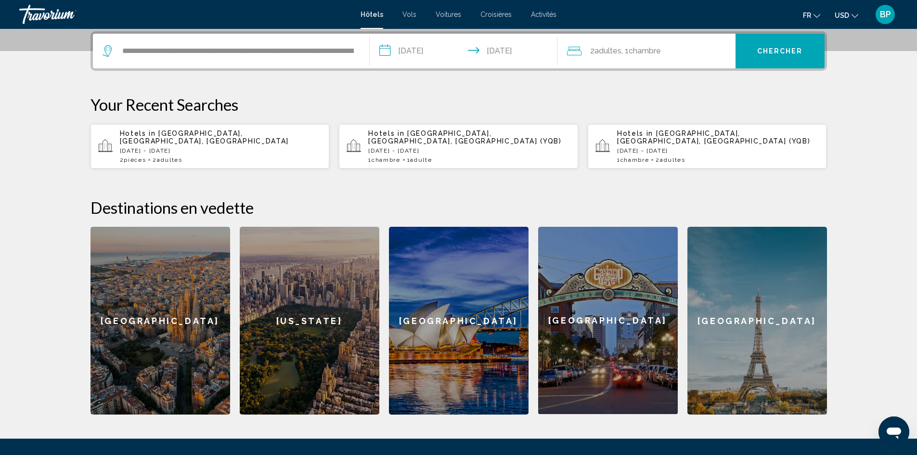
click at [628, 68] on div "**********" at bounding box center [458, 50] width 736 height 39
click at [633, 56] on span ", 1 Chambre pièces" at bounding box center [640, 50] width 39 height 13
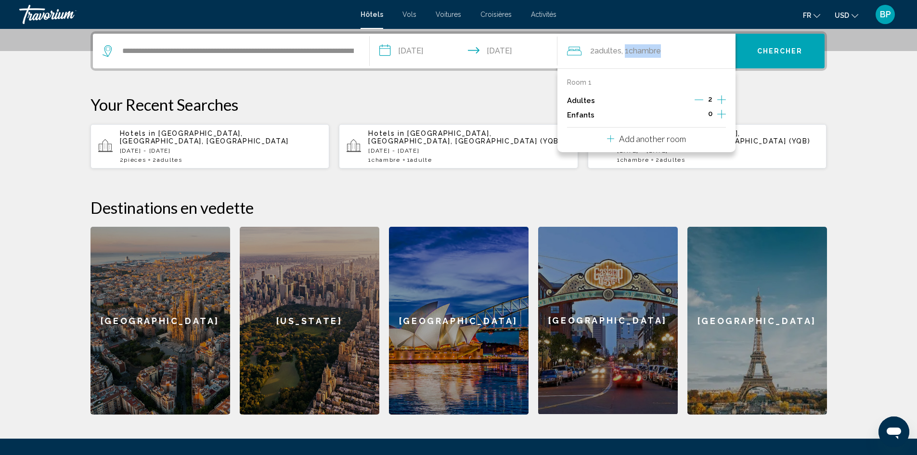
click at [700, 101] on icon "Decrement adults" at bounding box center [698, 99] width 9 height 9
click at [783, 54] on span "Chercher" at bounding box center [780, 52] width 46 height 8
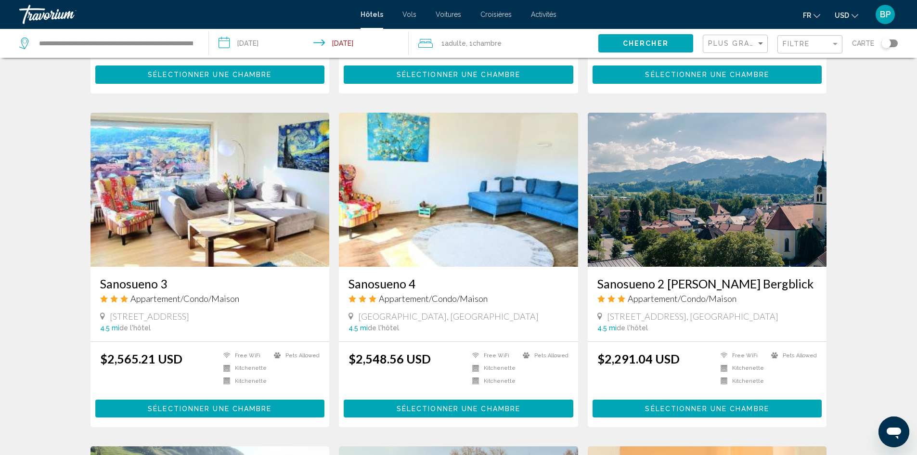
scroll to position [48, 0]
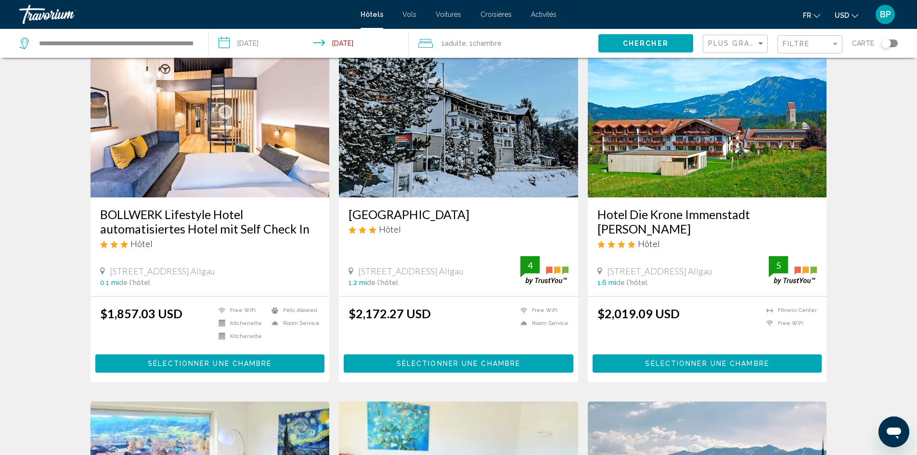
click at [216, 225] on h3 "BOLLWERK Lifestyle Hotel automatisiertes Hotel mit Self Check In" at bounding box center [210, 221] width 220 height 29
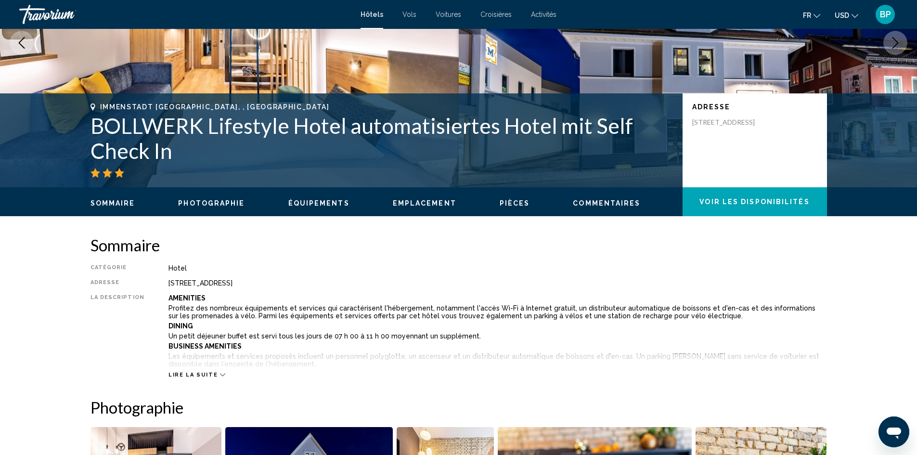
scroll to position [193, 0]
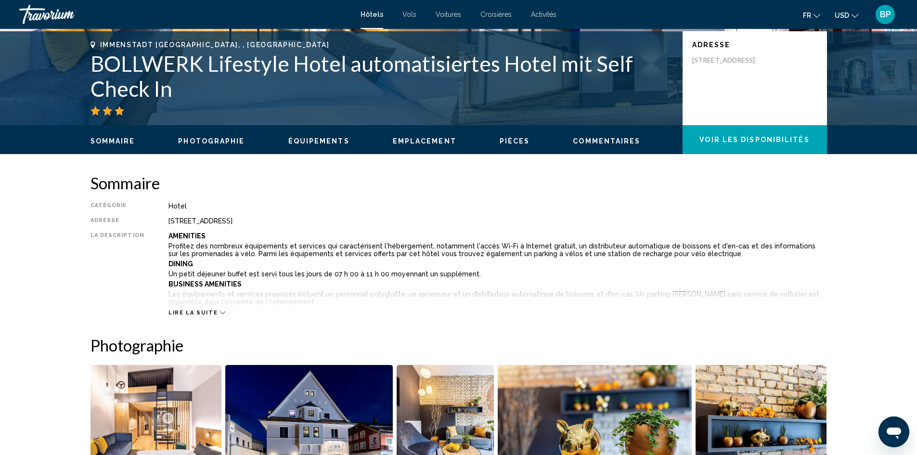
click at [199, 310] on span "Lire la suite" at bounding box center [192, 312] width 49 height 6
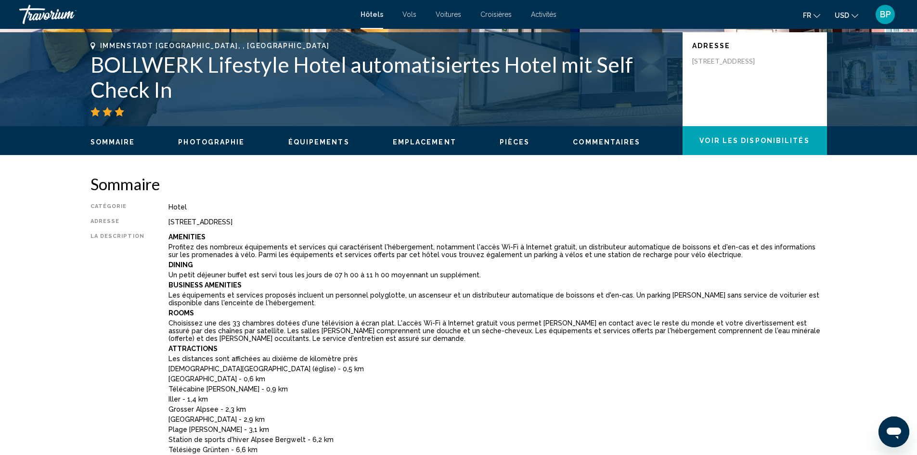
scroll to position [96, 0]
